Goal: Find specific page/section: Find specific page/section

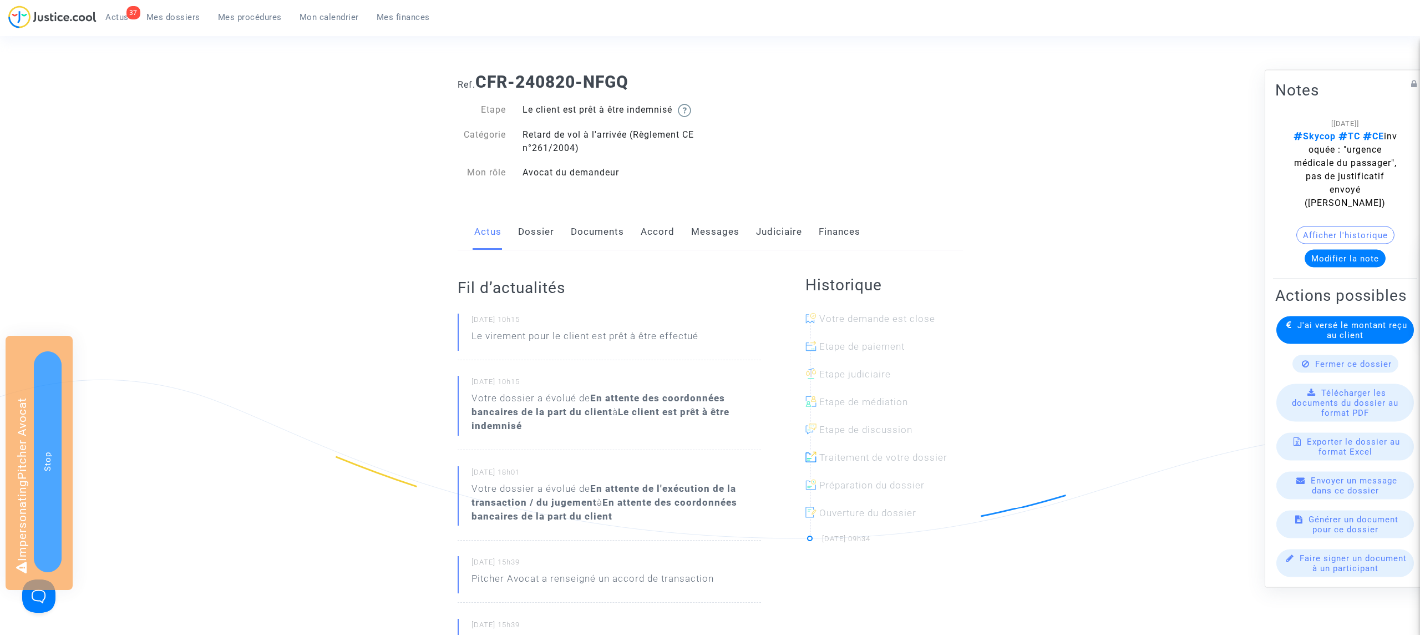
click at [800, 231] on div "Actus Dossier Documents Accord Messages Judiciaire Finances" at bounding box center [710, 232] width 505 height 37
click at [786, 231] on link "Judiciaire" at bounding box center [779, 232] width 46 height 37
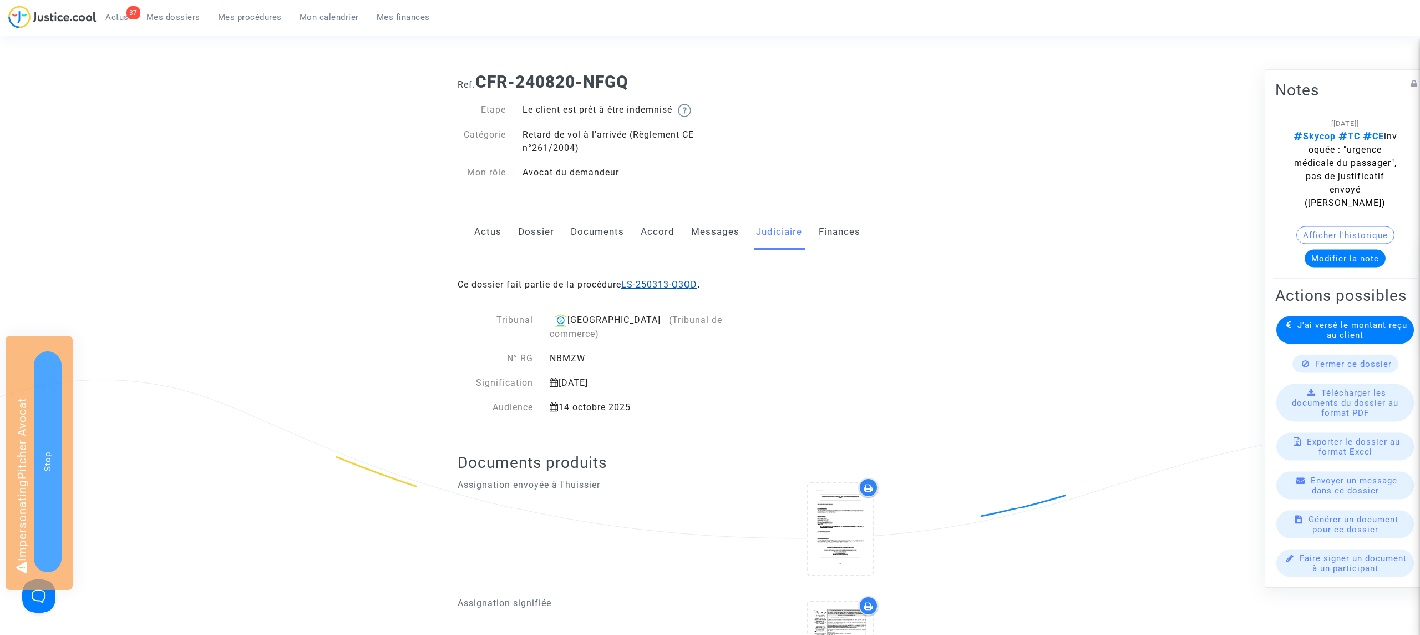
click at [675, 284] on link "LS-250313-Q3QD" at bounding box center [659, 284] width 76 height 11
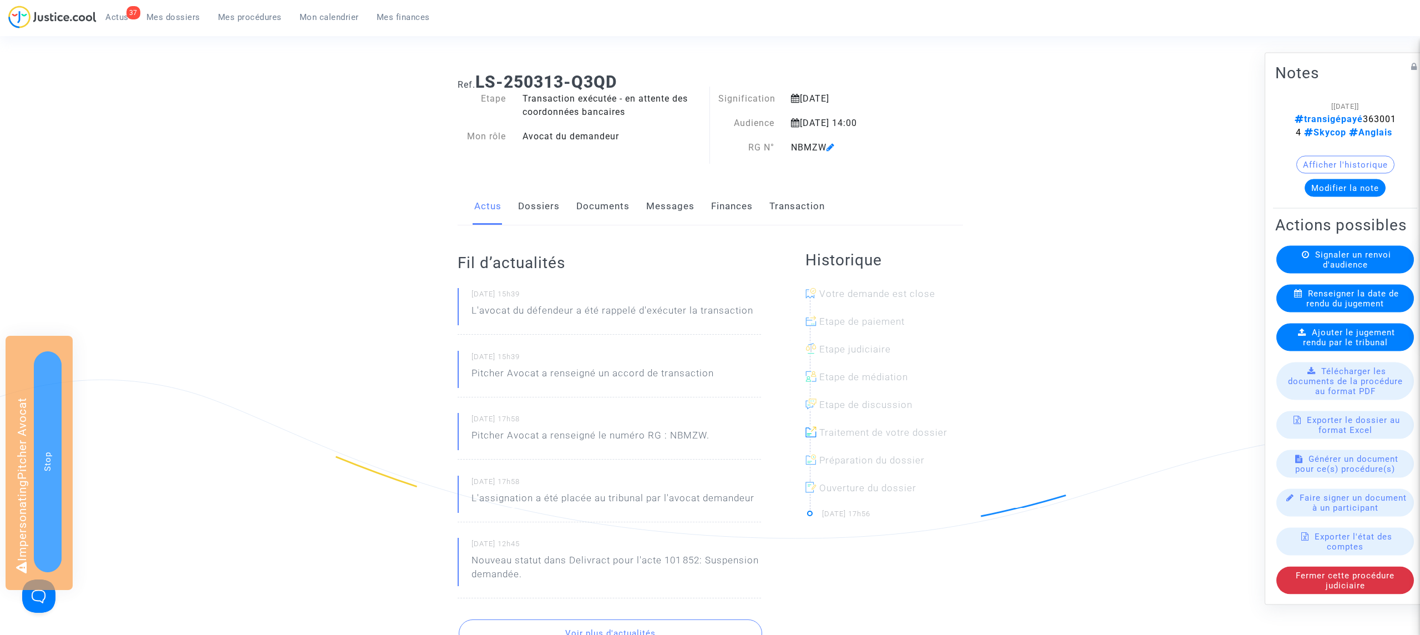
click at [789, 206] on link "Transaction" at bounding box center [796, 206] width 55 height 37
